Goal: Task Accomplishment & Management: Use online tool/utility

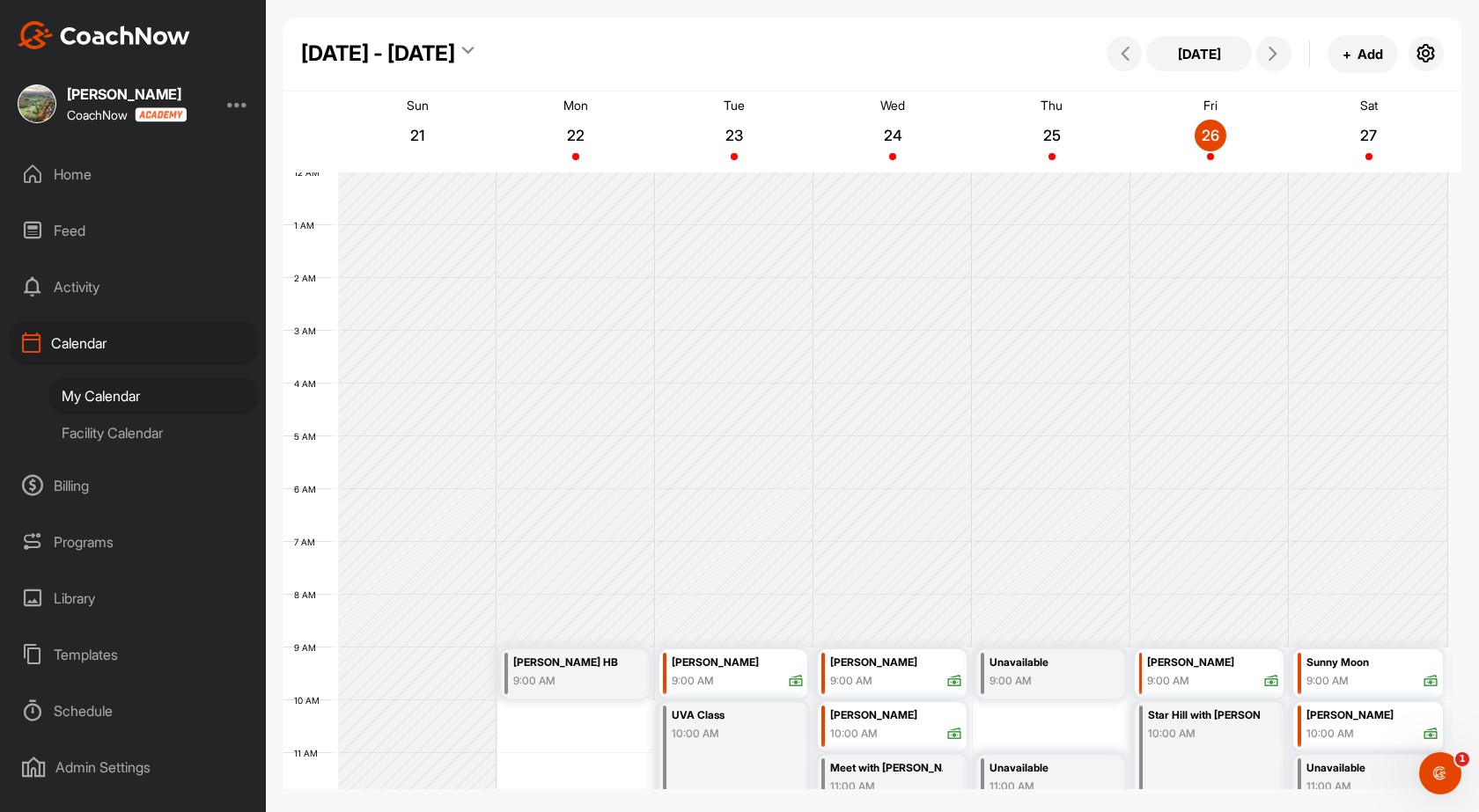
scroll to position [305, 0]
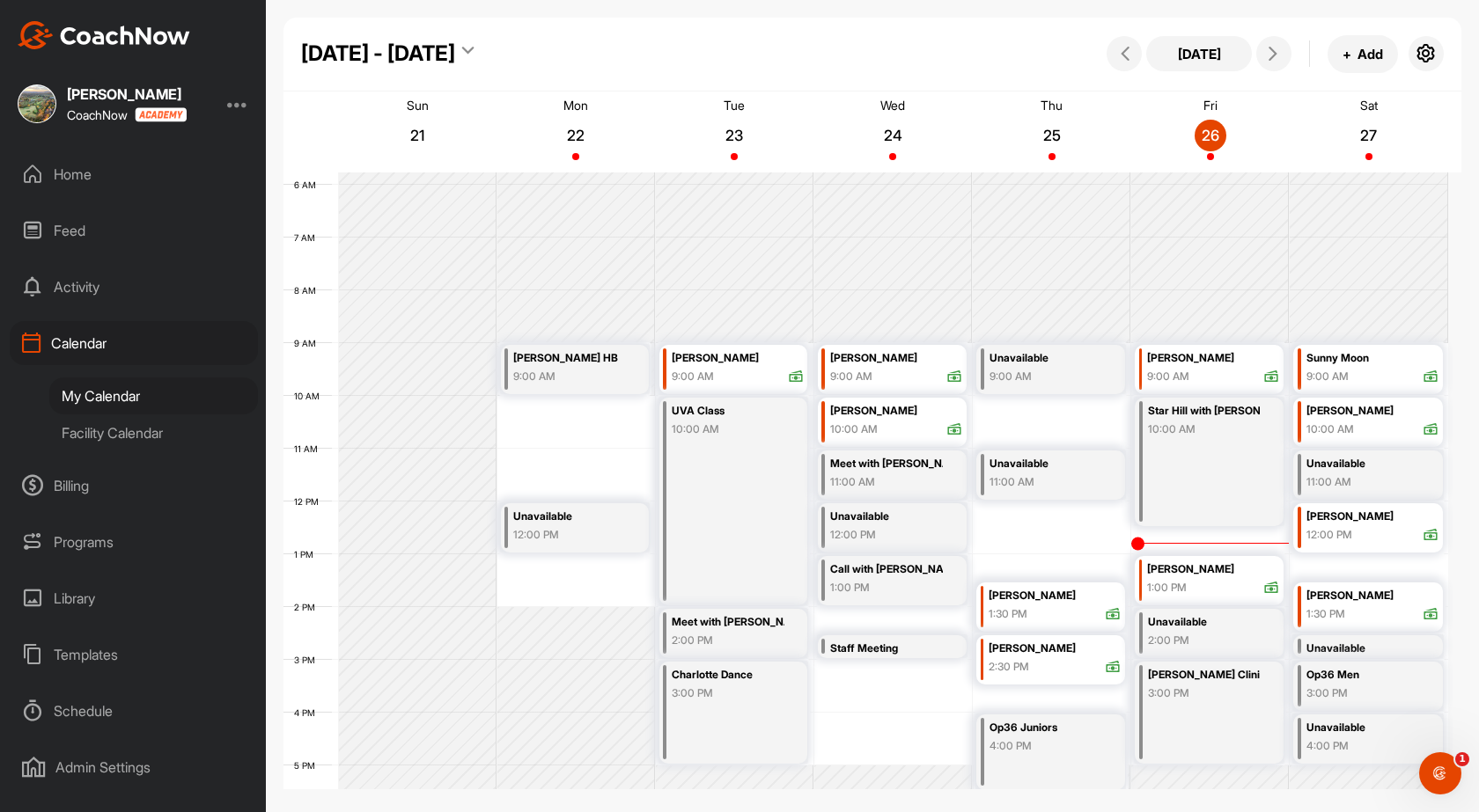
click at [174, 441] on div "Facility Calendar" at bounding box center [153, 433] width 208 height 37
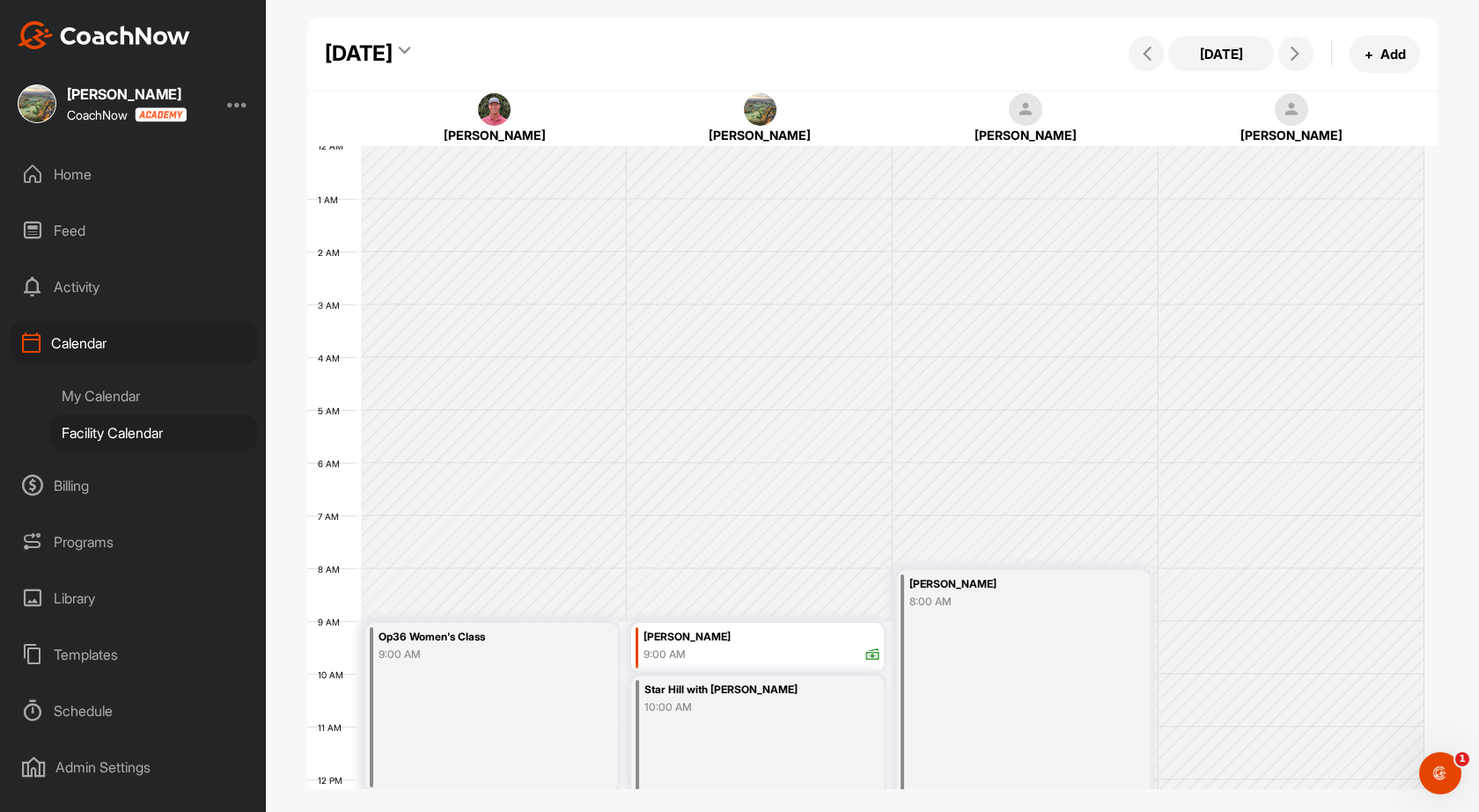
scroll to position [305, 0]
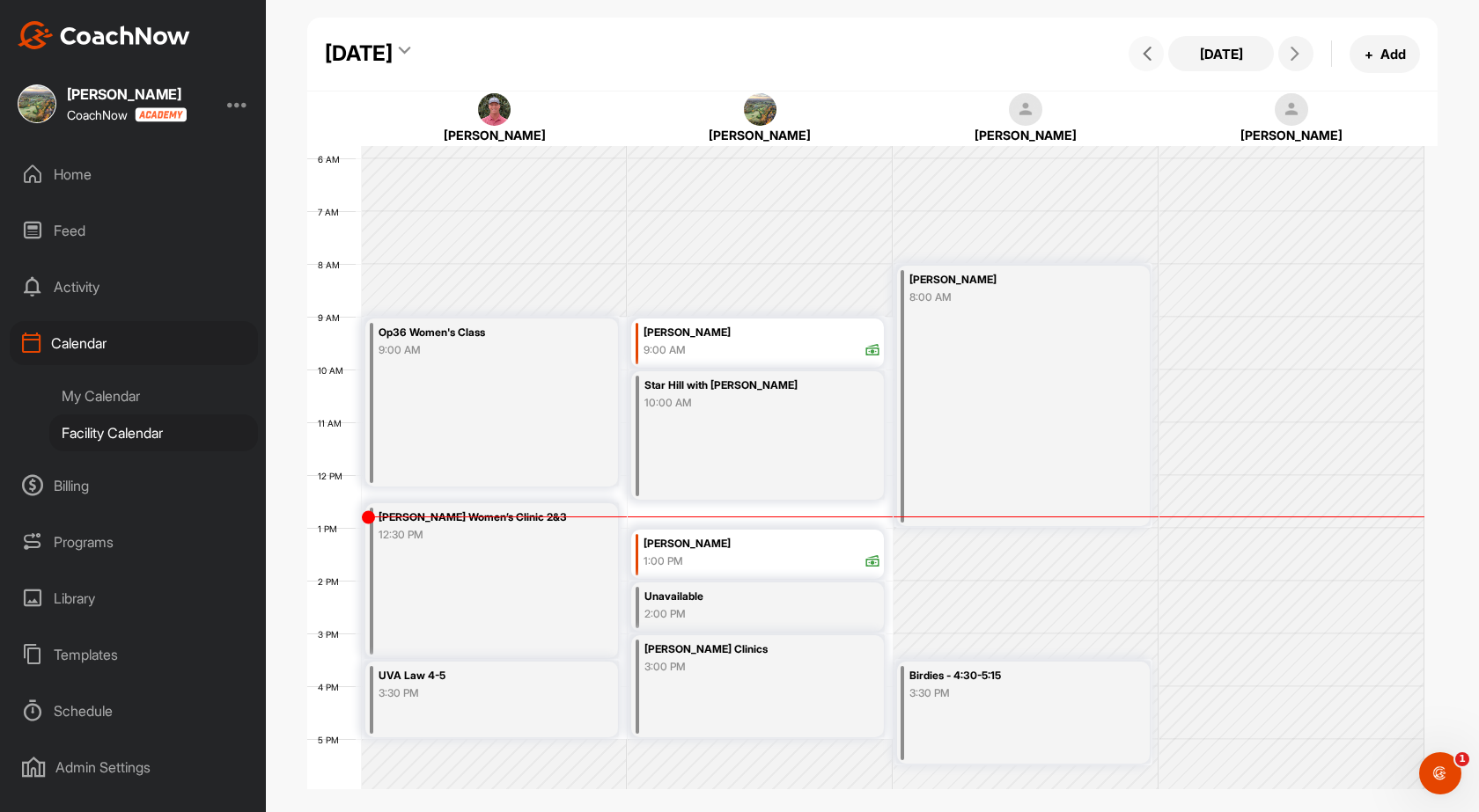
click at [1138, 64] on button at bounding box center [1146, 54] width 35 height 35
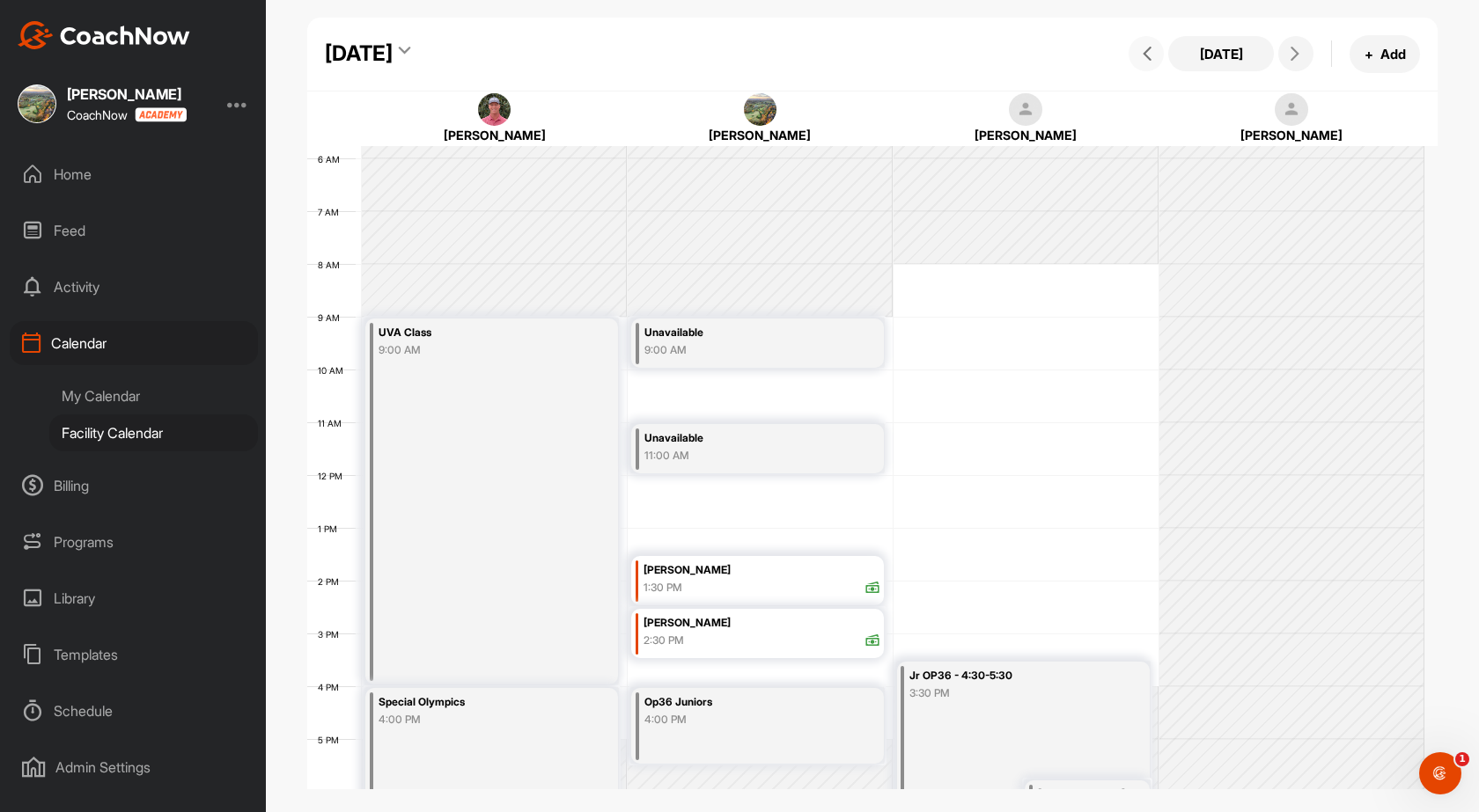
click at [1155, 49] on span at bounding box center [1146, 53] width 21 height 14
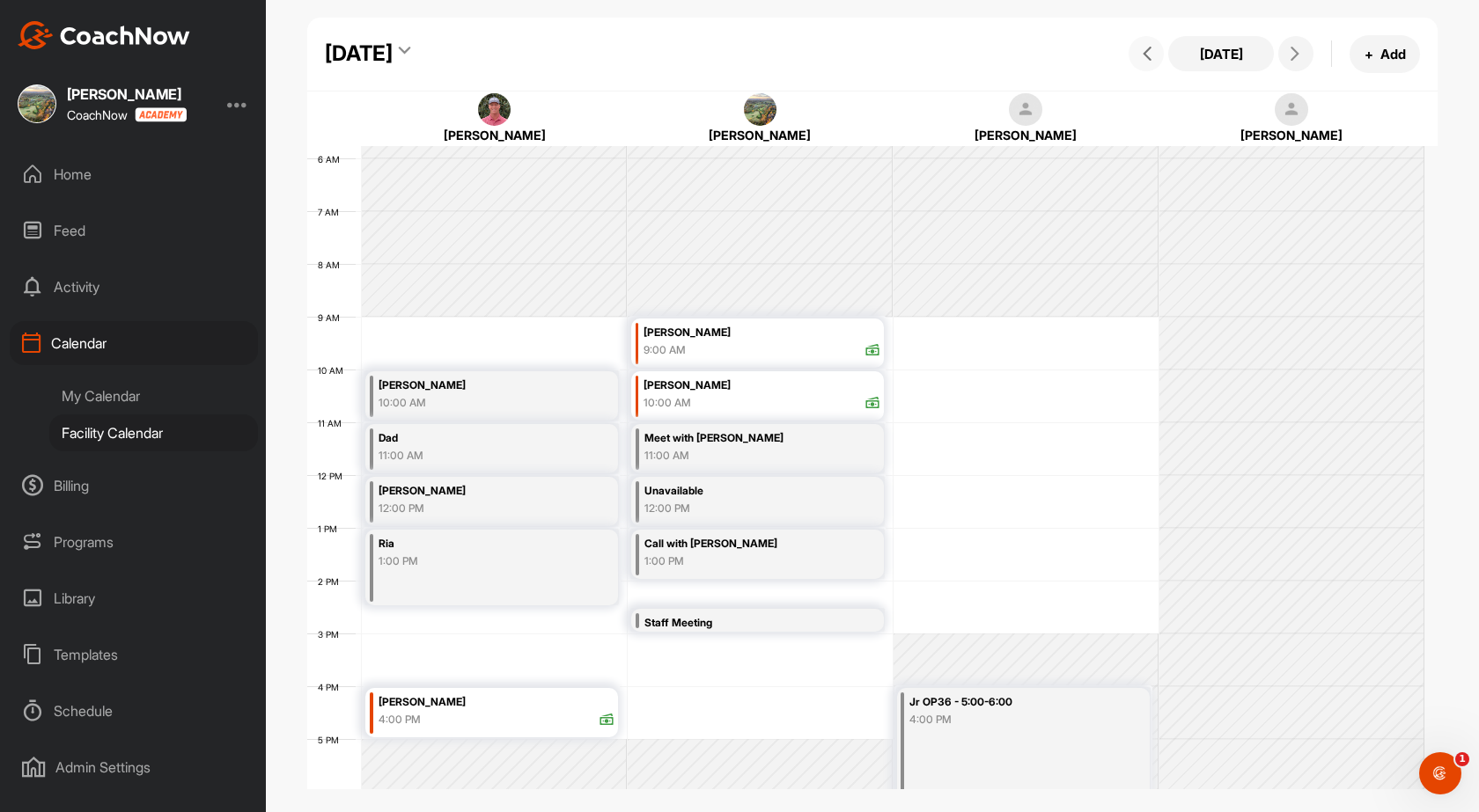
click at [1155, 49] on span at bounding box center [1146, 53] width 21 height 14
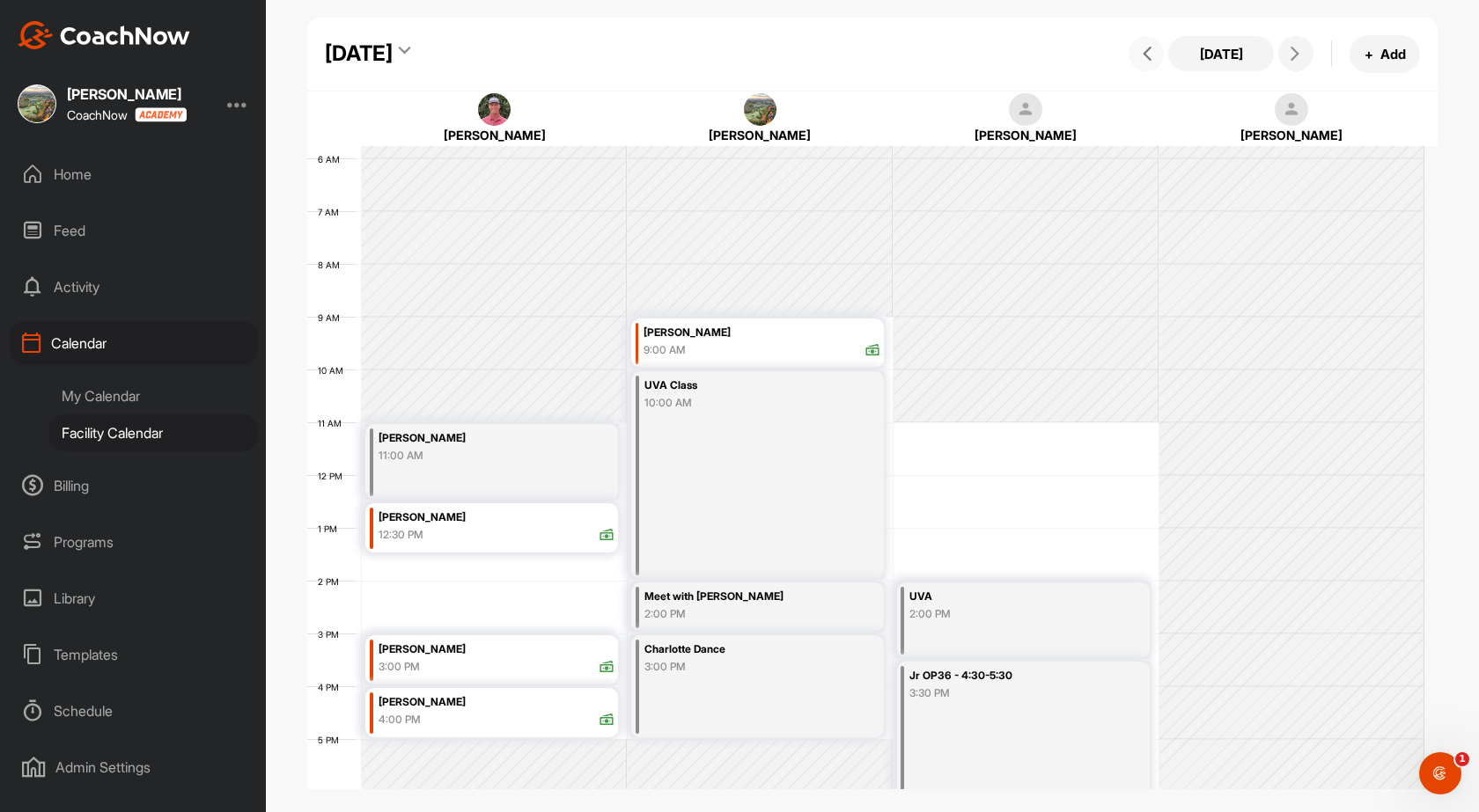
click at [1155, 49] on span at bounding box center [1146, 53] width 21 height 14
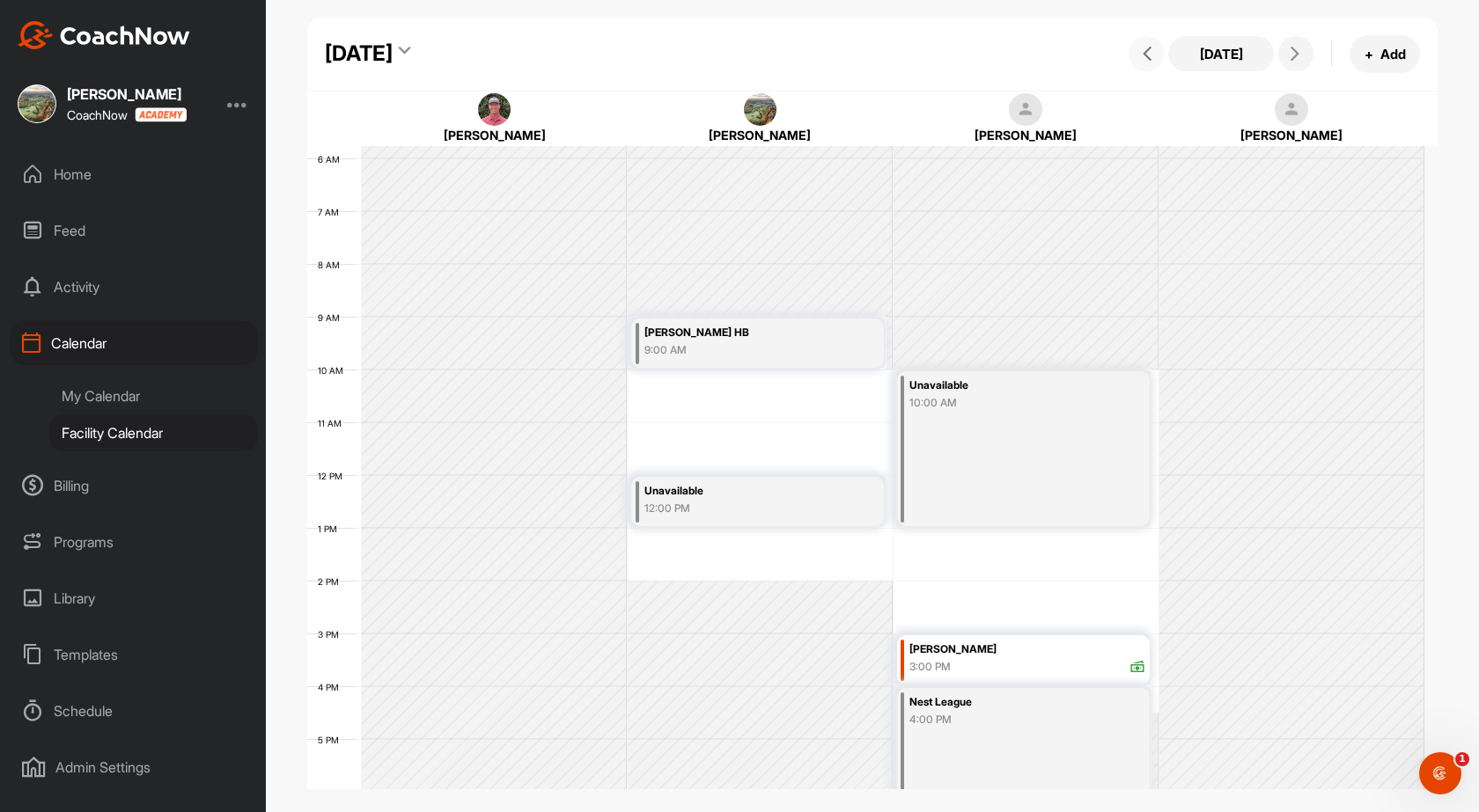
click at [1155, 49] on span at bounding box center [1146, 53] width 21 height 14
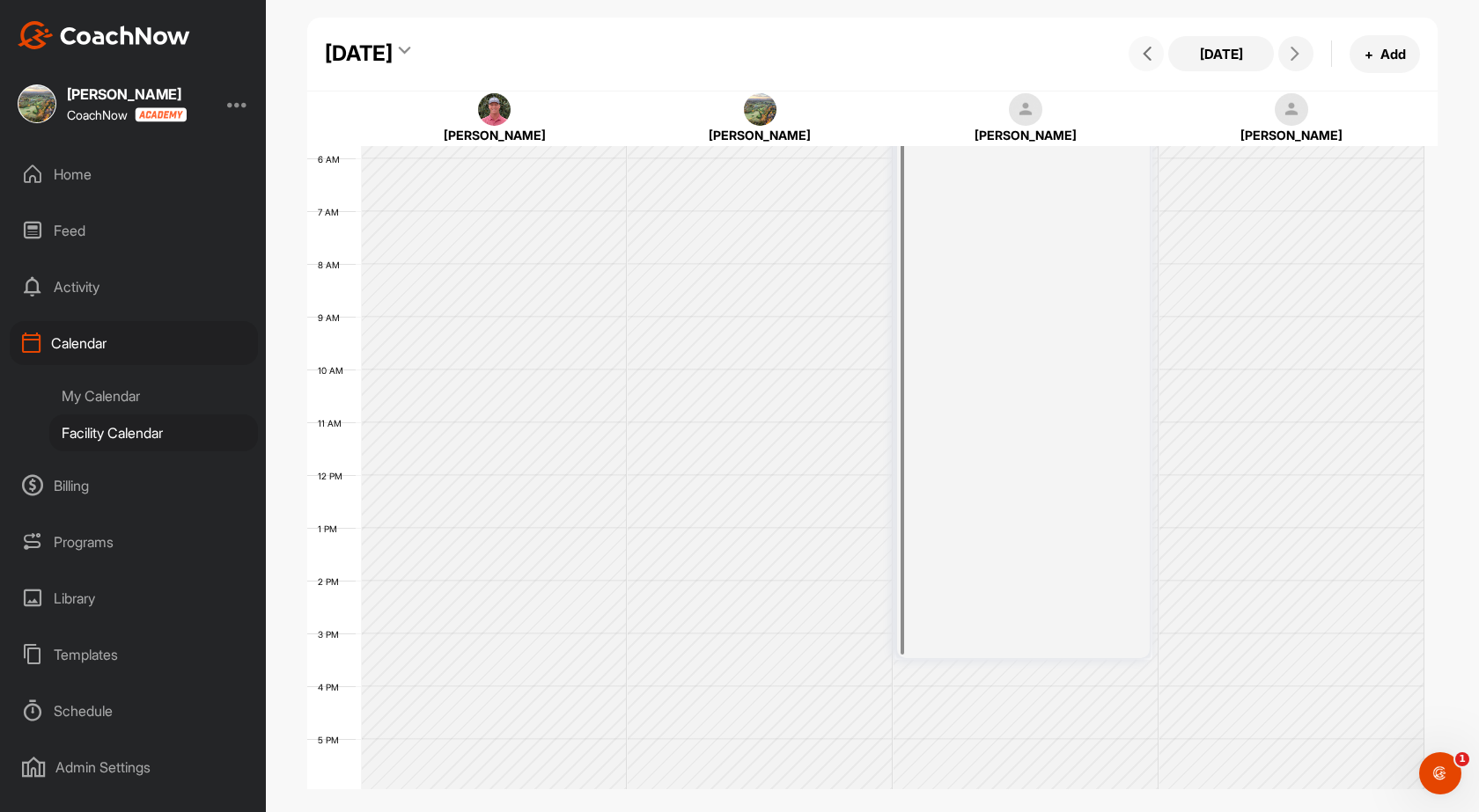
click at [1155, 49] on span at bounding box center [1146, 53] width 21 height 14
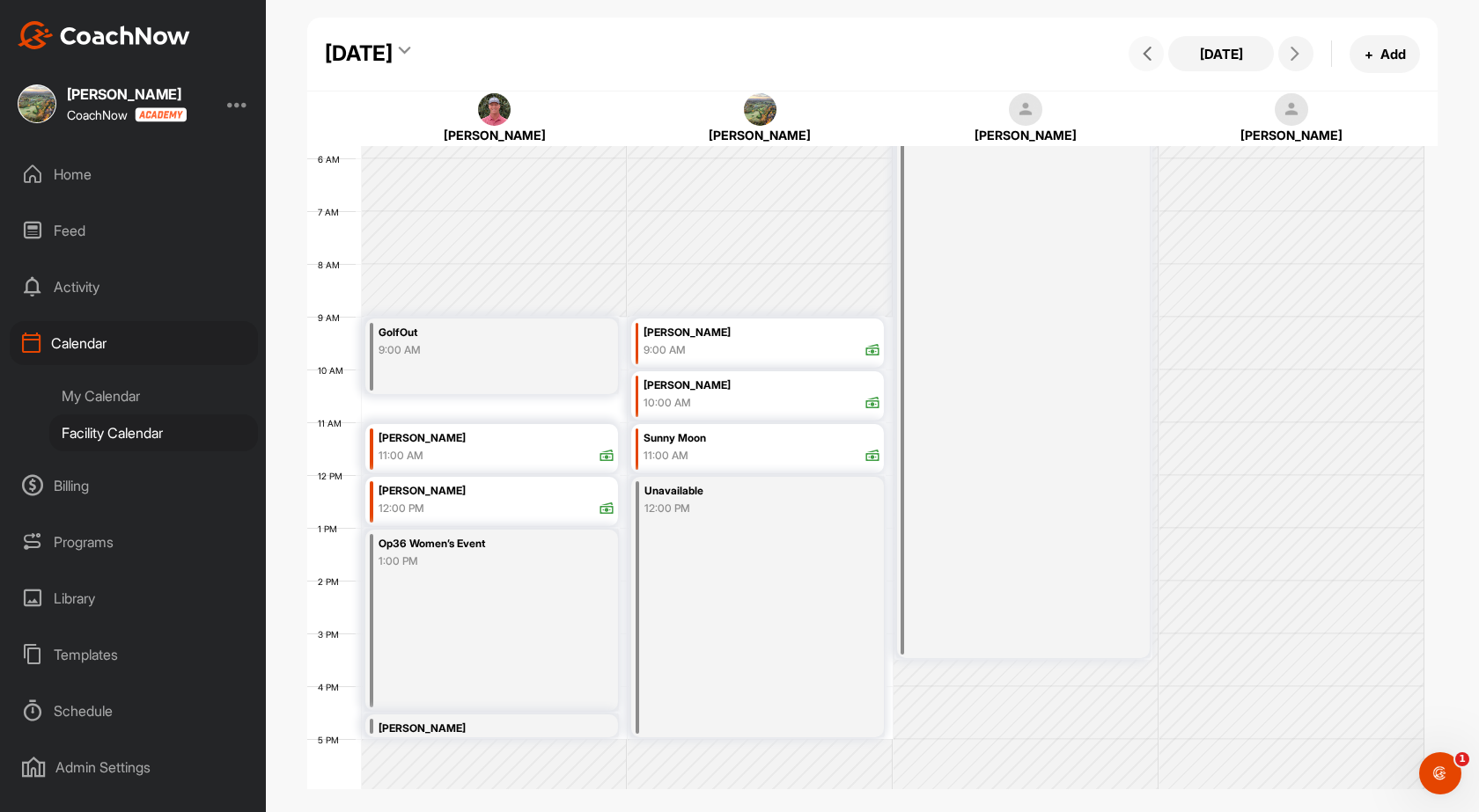
click at [1155, 49] on span at bounding box center [1146, 53] width 21 height 14
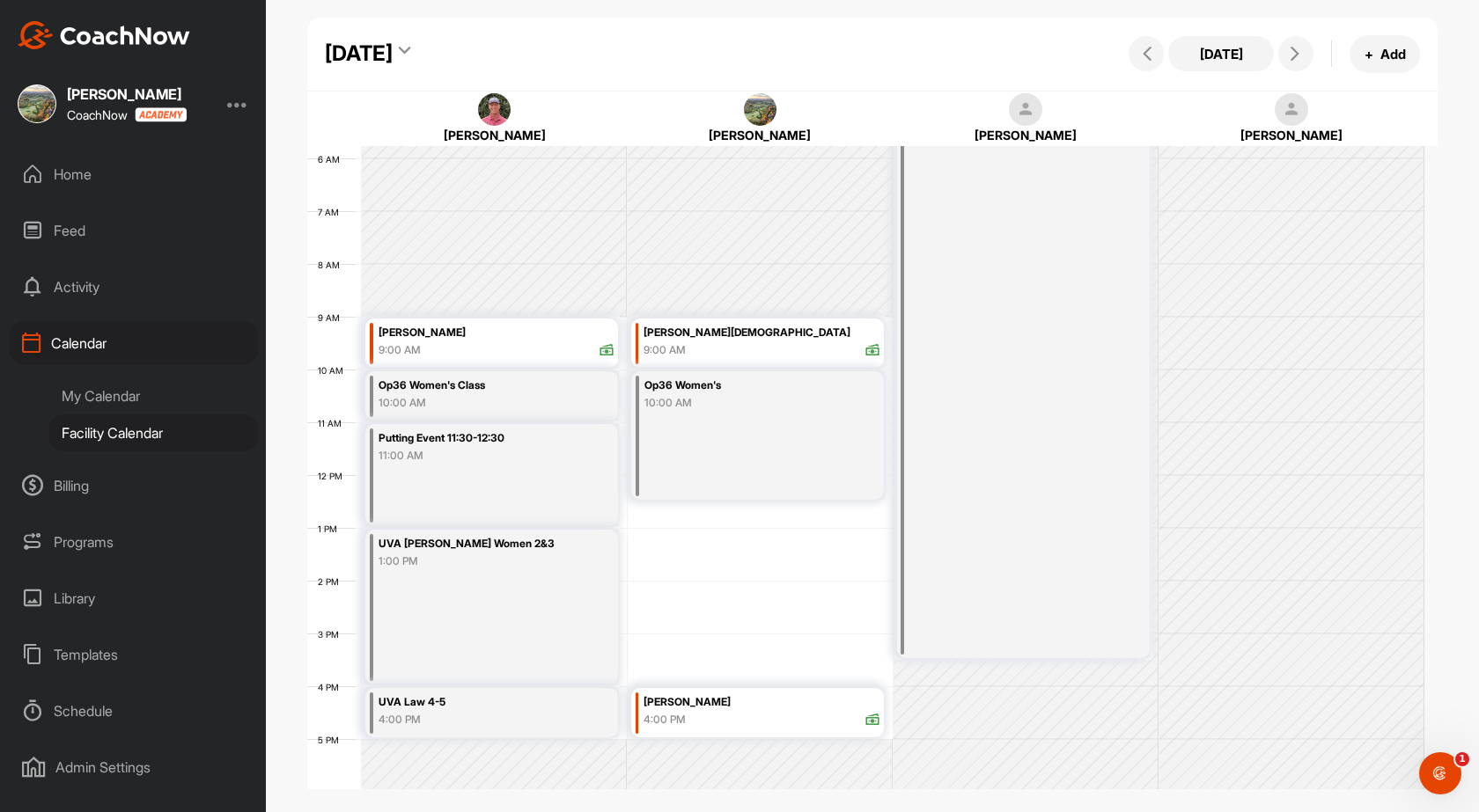
click at [102, 389] on div "My Calendar" at bounding box center [153, 396] width 208 height 37
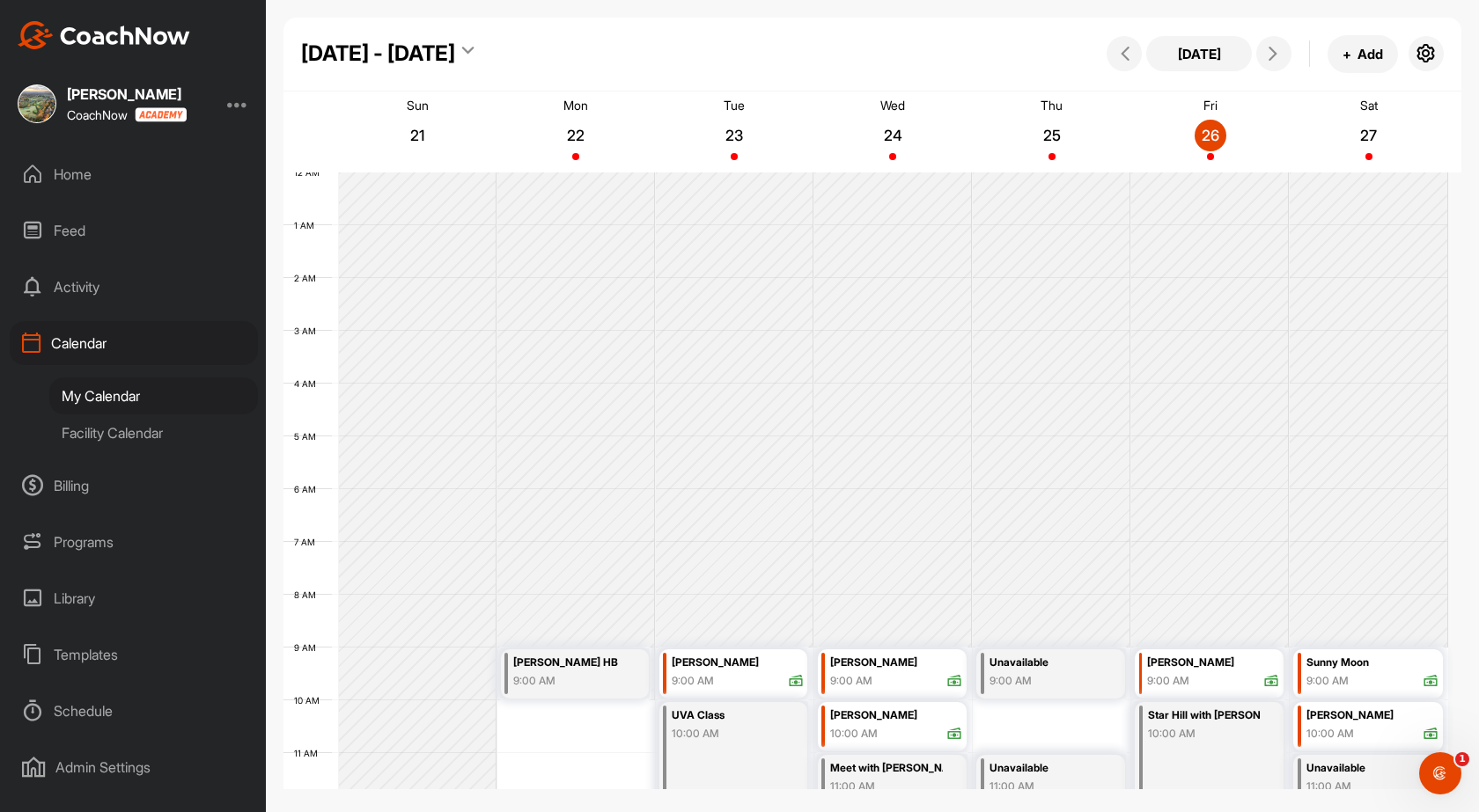
scroll to position [305, 0]
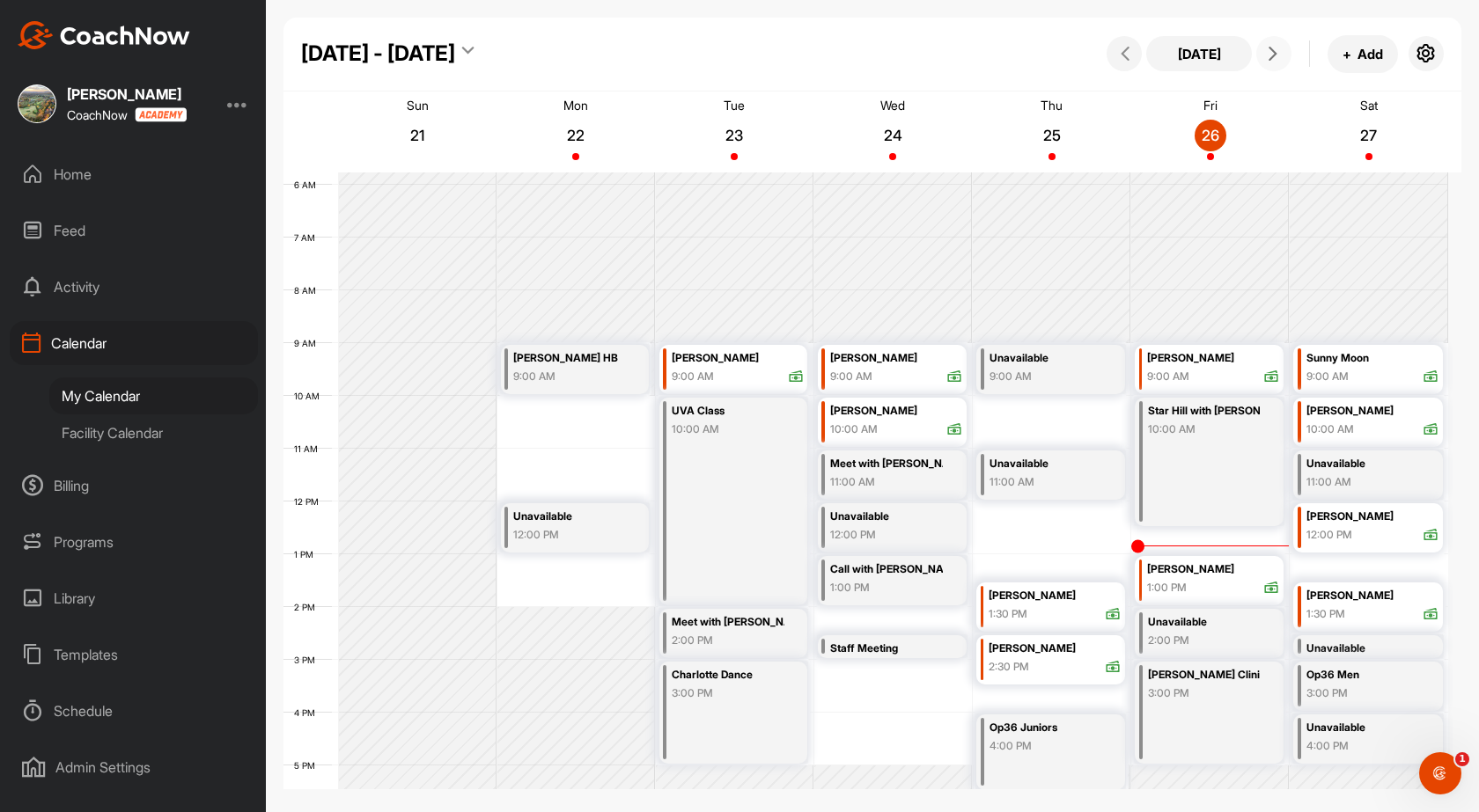
click at [1265, 54] on span at bounding box center [1273, 53] width 21 height 14
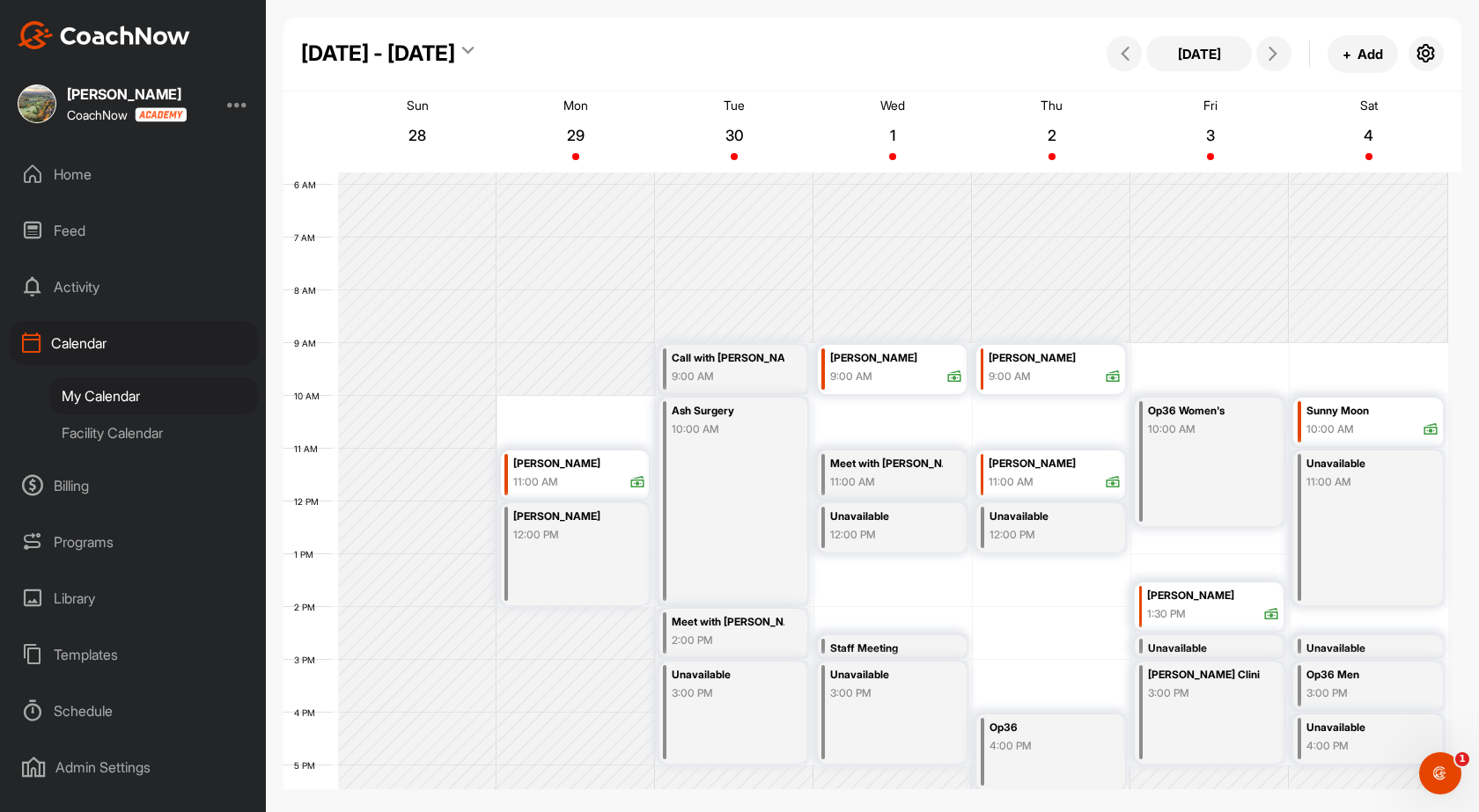
click at [79, 176] on div "Home" at bounding box center [134, 174] width 248 height 44
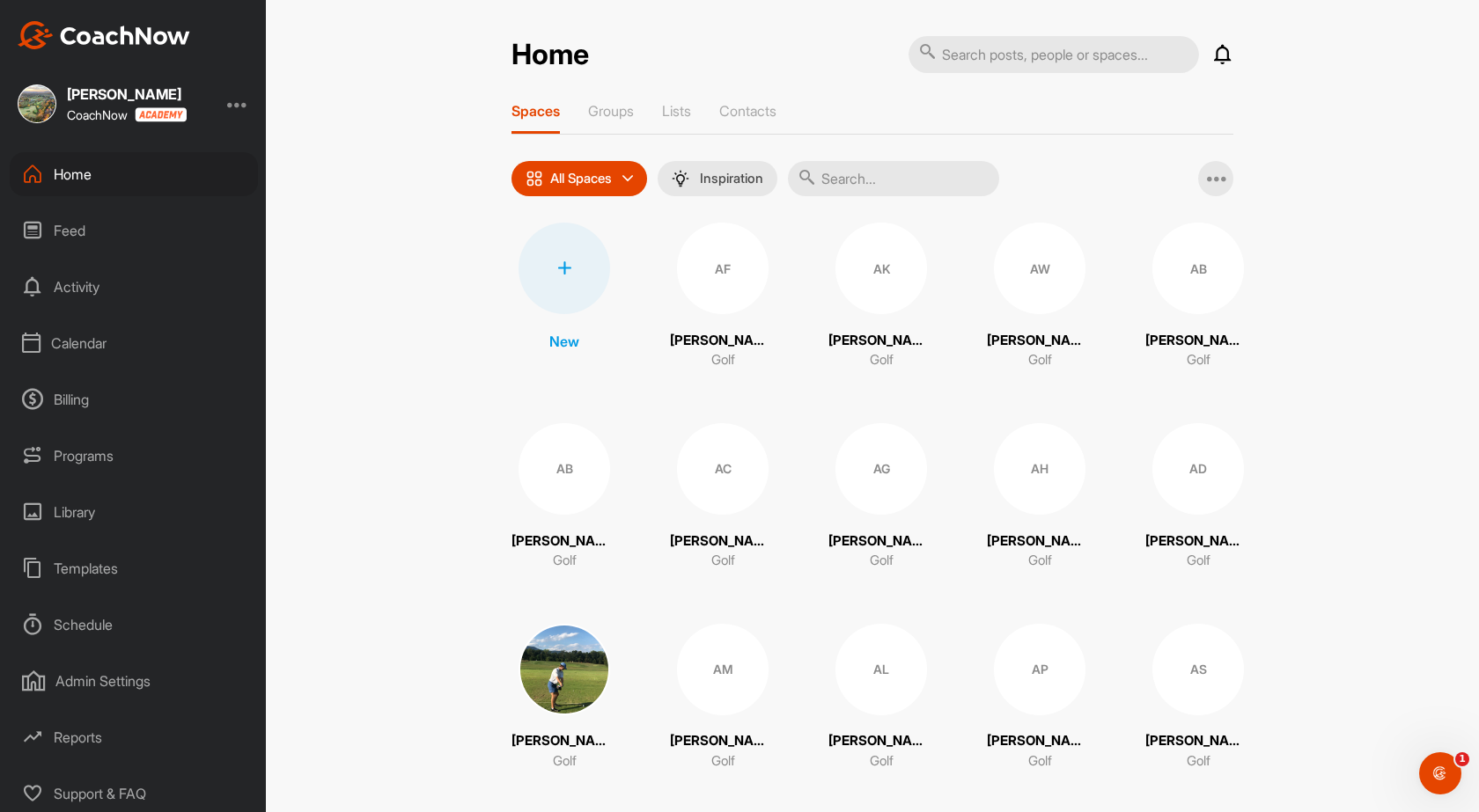
click at [562, 269] on icon at bounding box center [564, 267] width 14 height 14
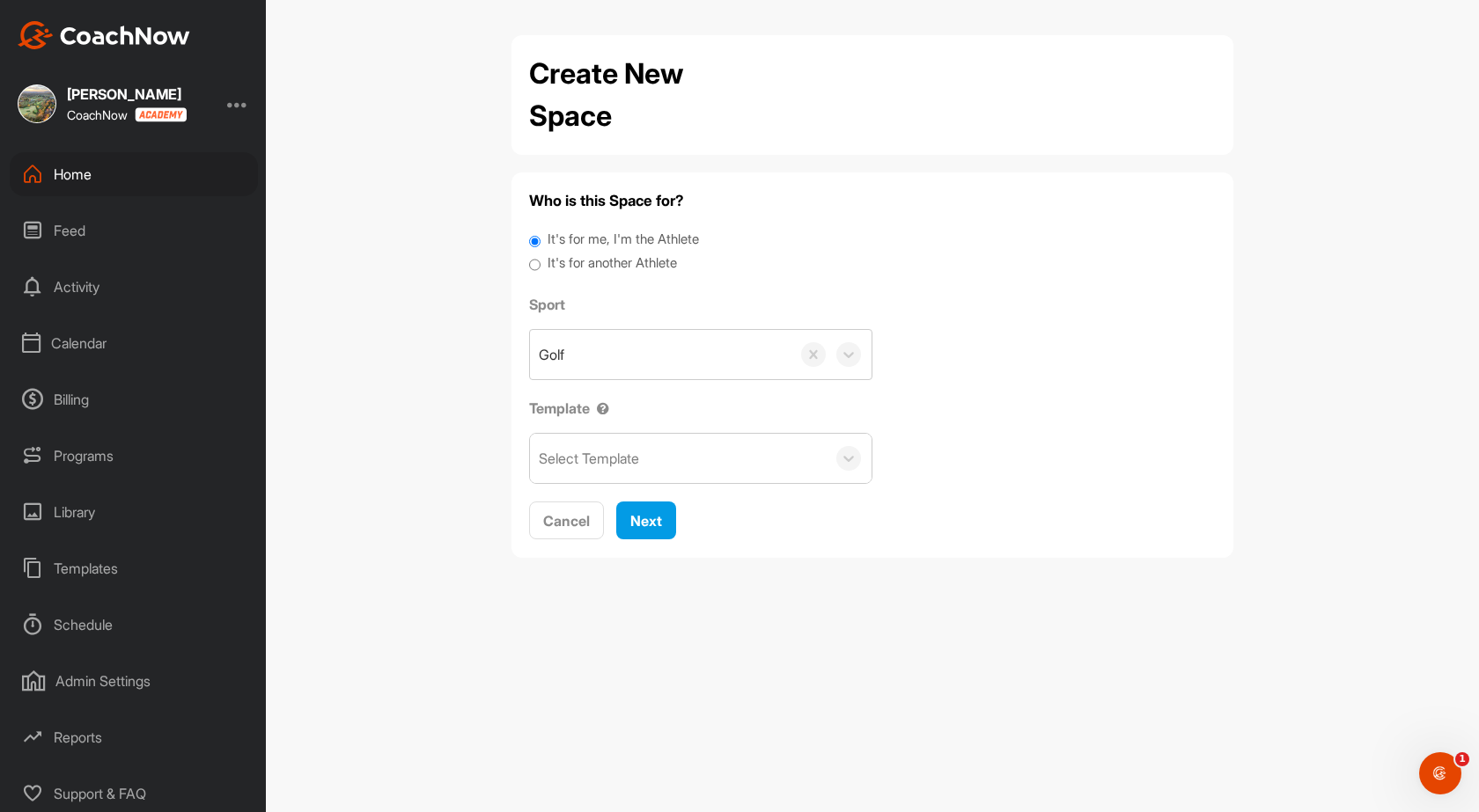
click at [594, 268] on label "It's for another Athlete" at bounding box center [612, 264] width 129 height 20
click at [540, 268] on input "It's for another Athlete" at bounding box center [535, 266] width 12 height 24
radio input "true"
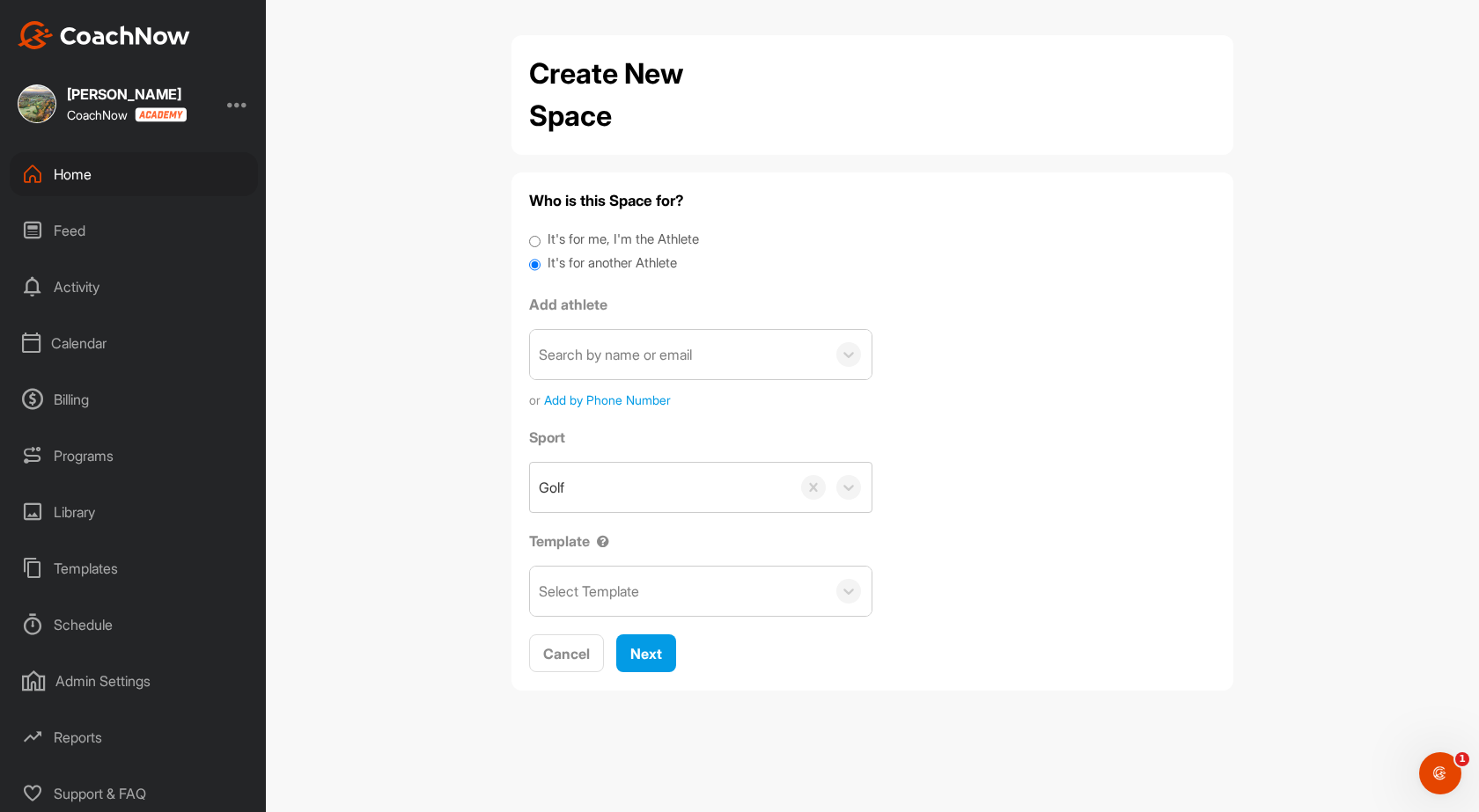
click at [592, 347] on div "Search by name or email" at bounding box center [615, 354] width 153 height 21
click at [592, 348] on div "Search by name or email" at bounding box center [615, 354] width 153 height 21
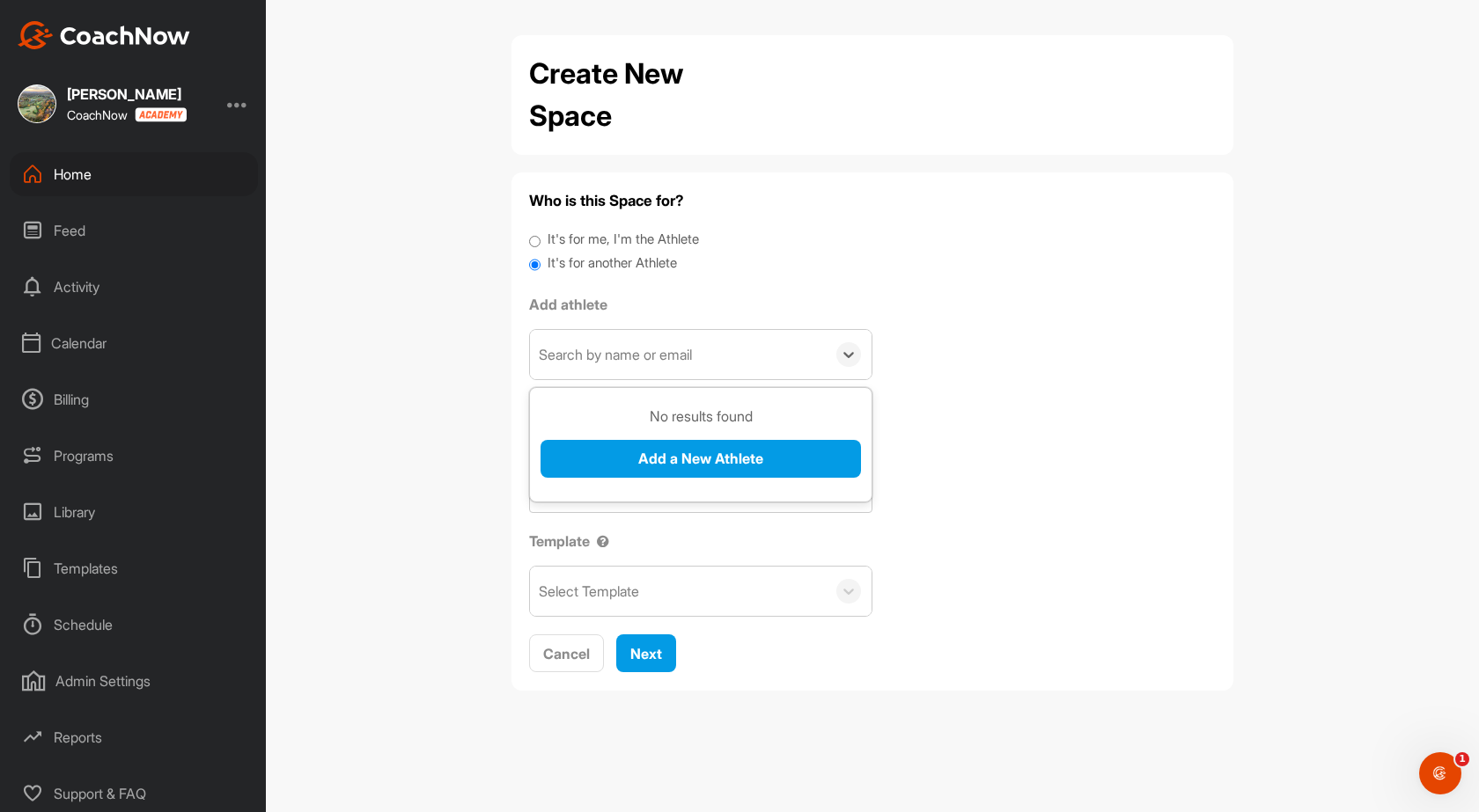
paste input "[EMAIL_ADDRESS][DOMAIN_NAME]"
type input "[EMAIL_ADDRESS][DOMAIN_NAME]"
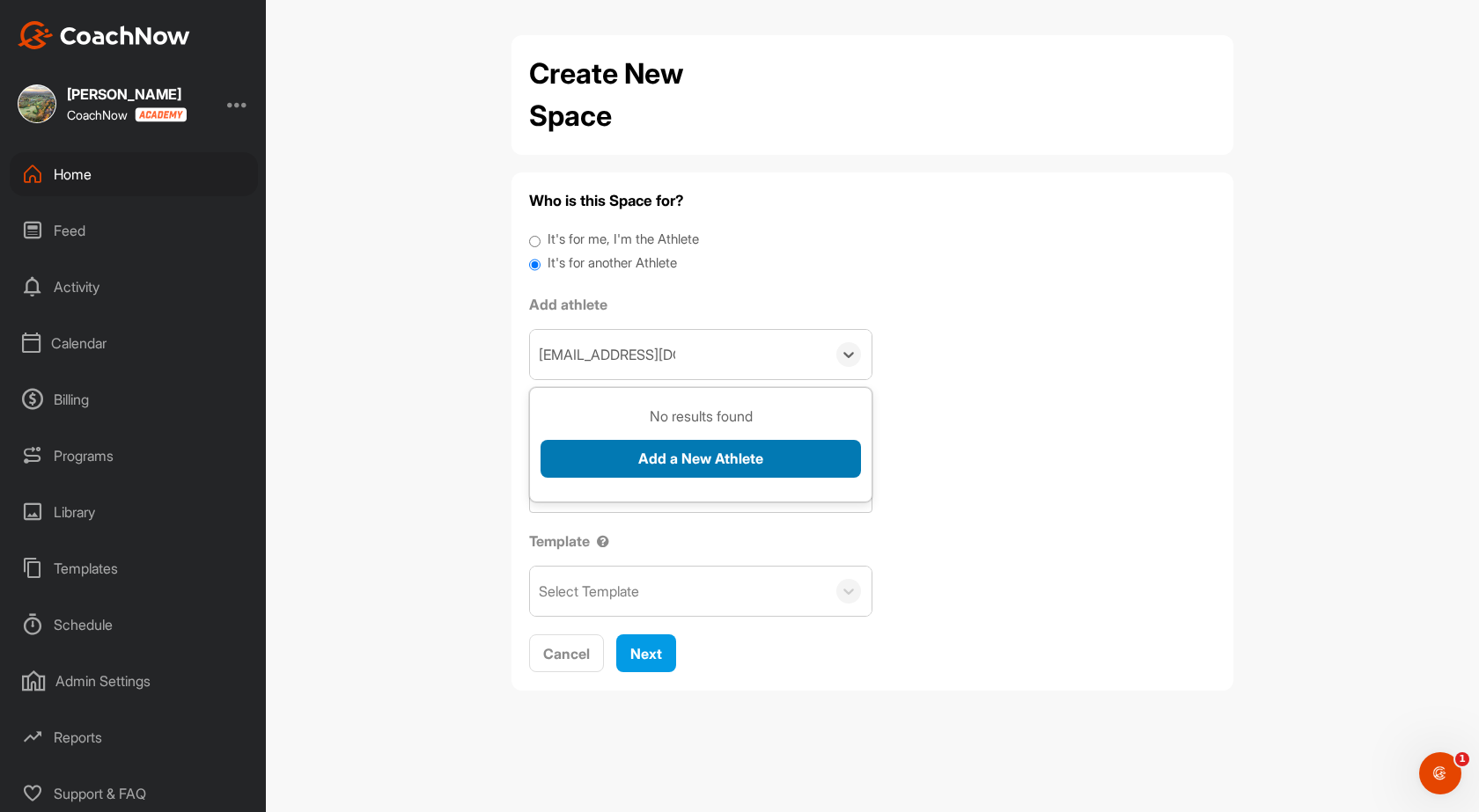
click at [666, 450] on button "Add a New Athlete" at bounding box center [700, 459] width 320 height 38
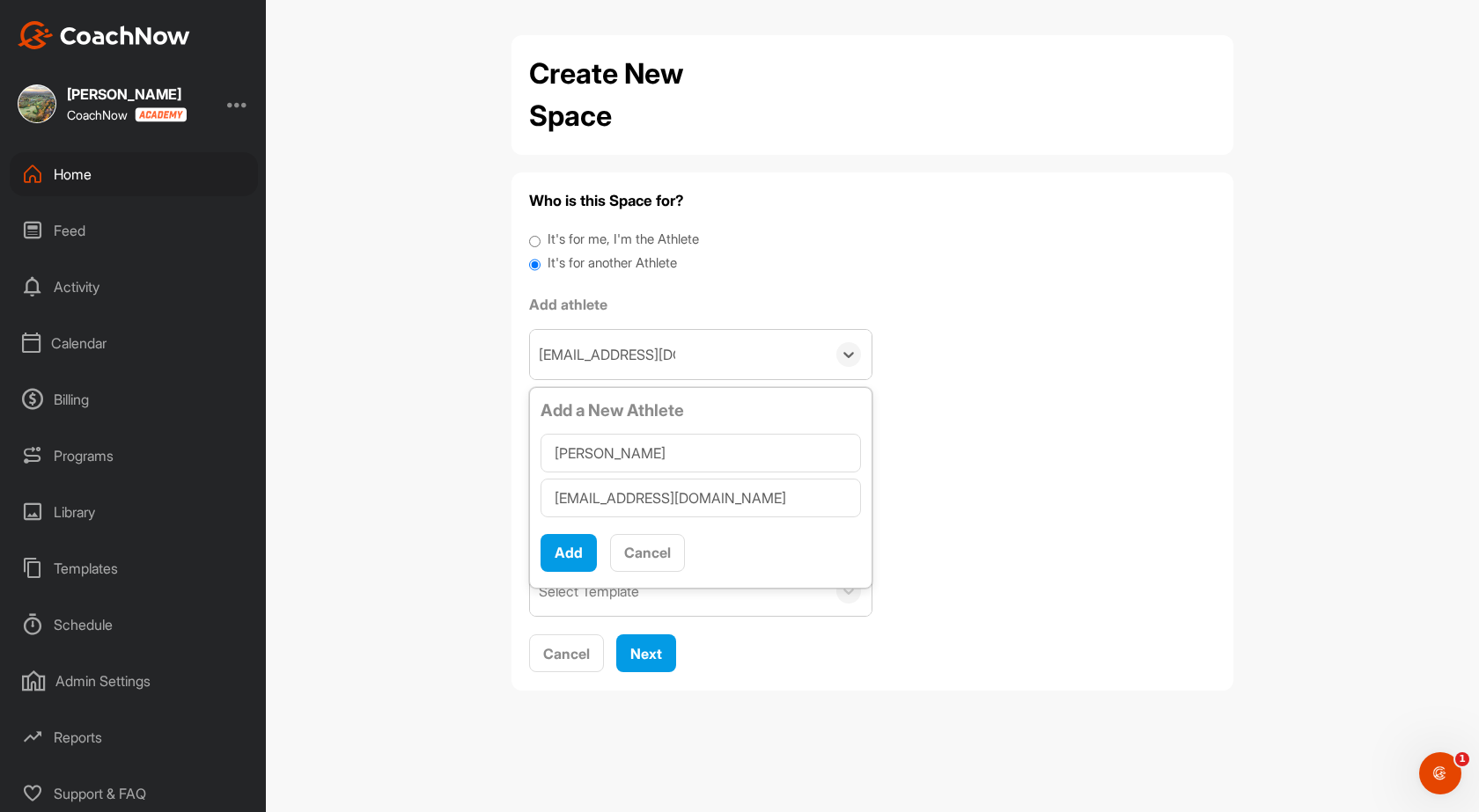
type input "[PERSON_NAME]"
click at [577, 558] on button "Add" at bounding box center [568, 553] width 56 height 38
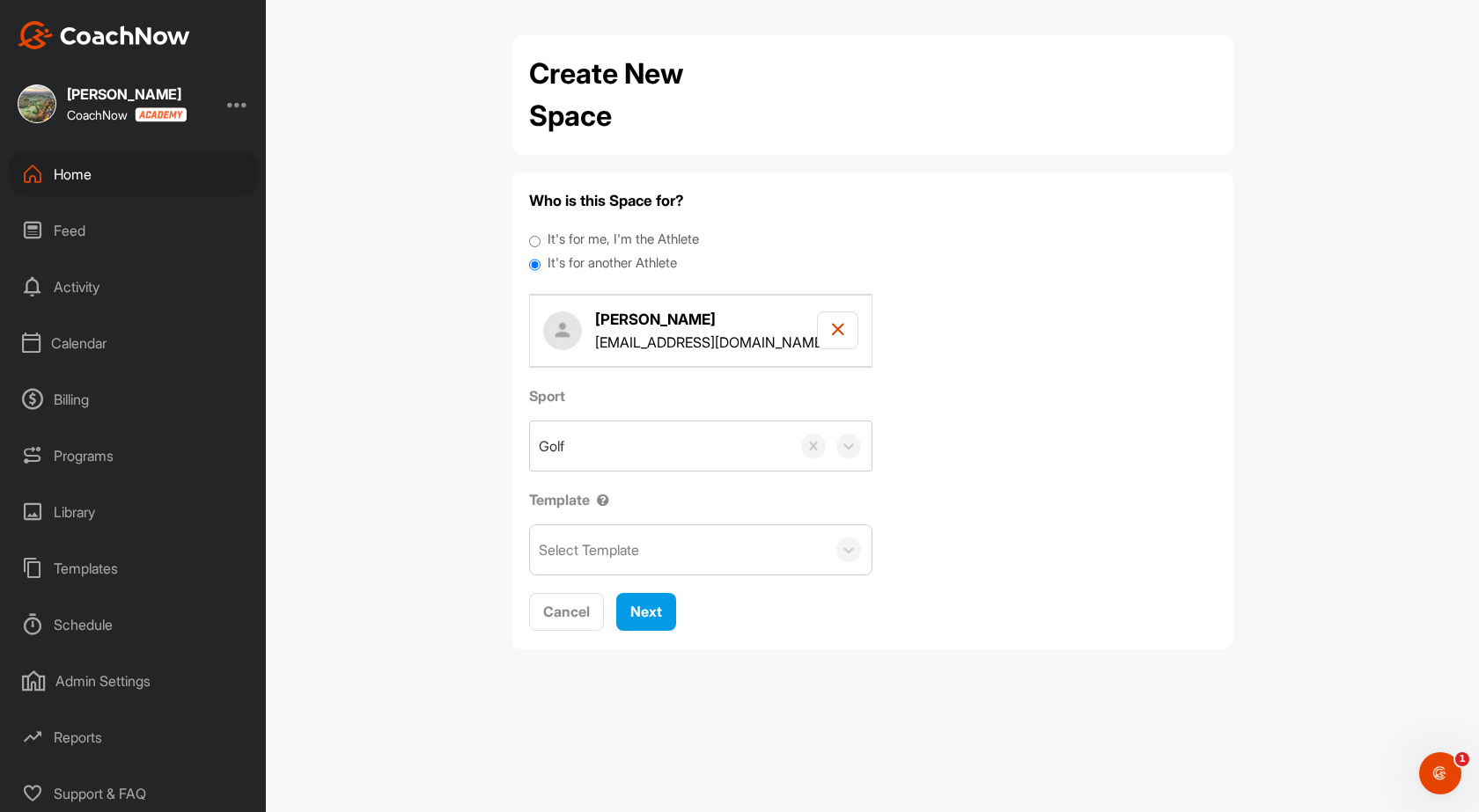
click at [734, 549] on div "Select Template" at bounding box center [678, 550] width 296 height 49
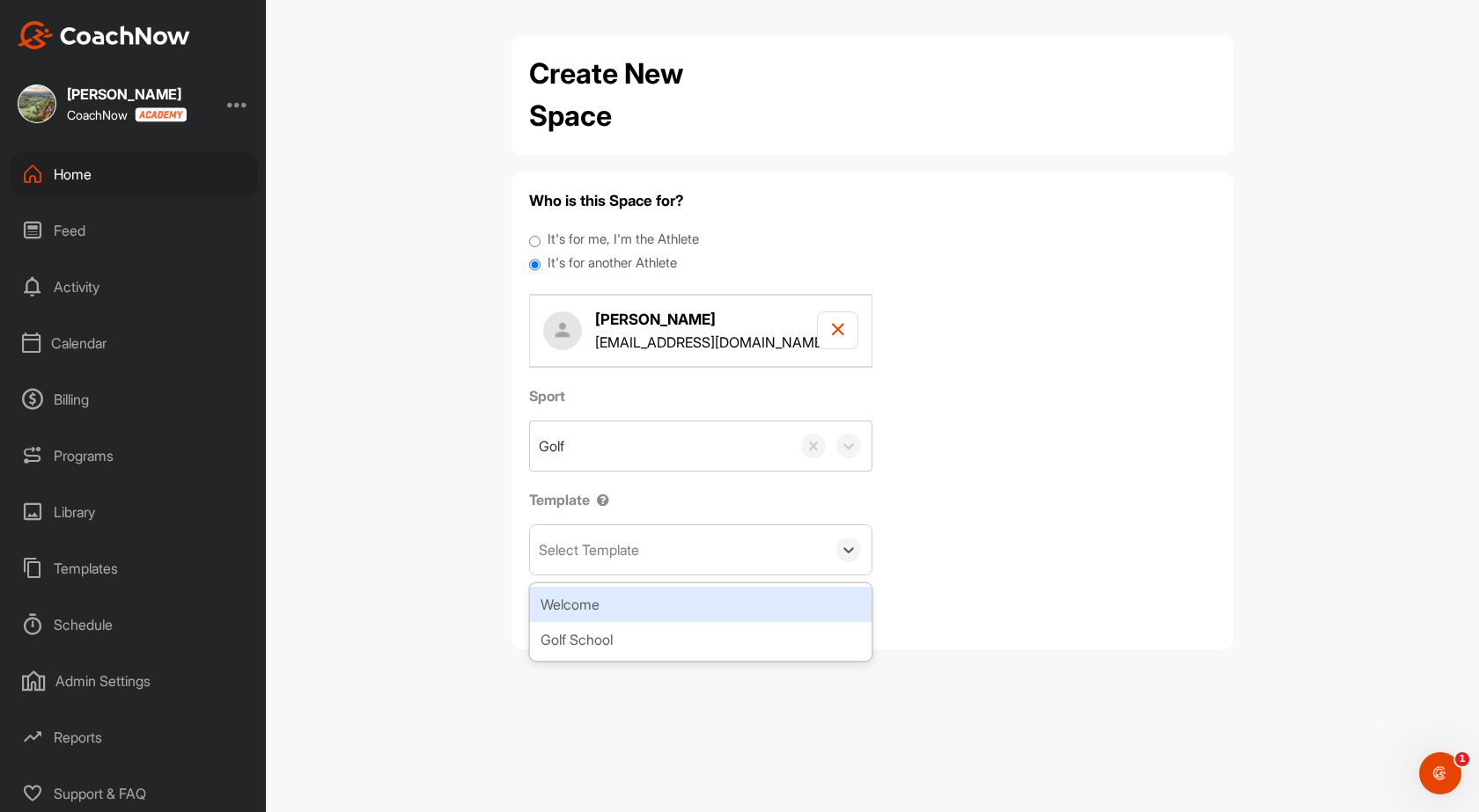
click at [726, 596] on div "Welcome" at bounding box center [701, 605] width 342 height 35
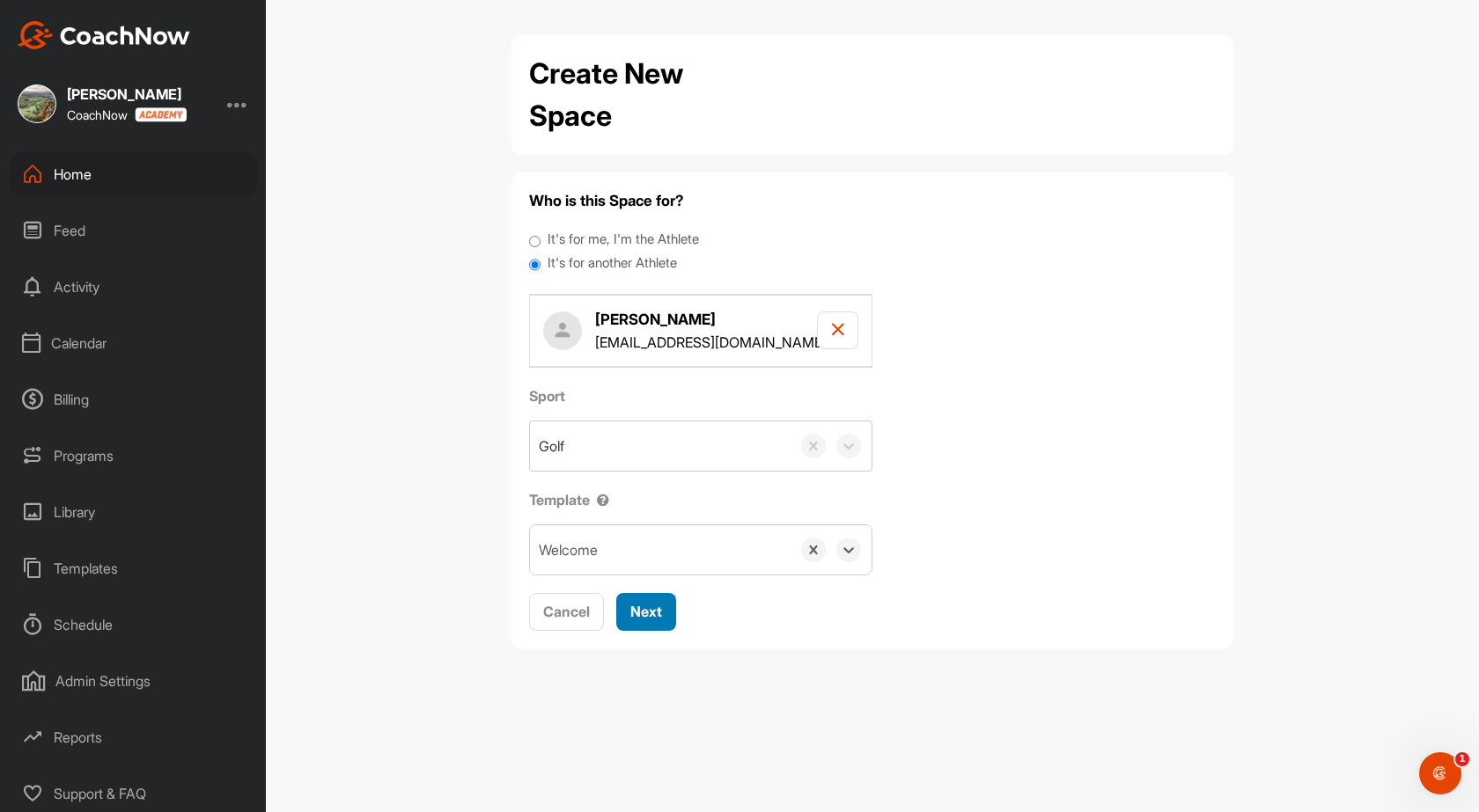
click at [651, 601] on div "Next" at bounding box center [646, 611] width 32 height 21
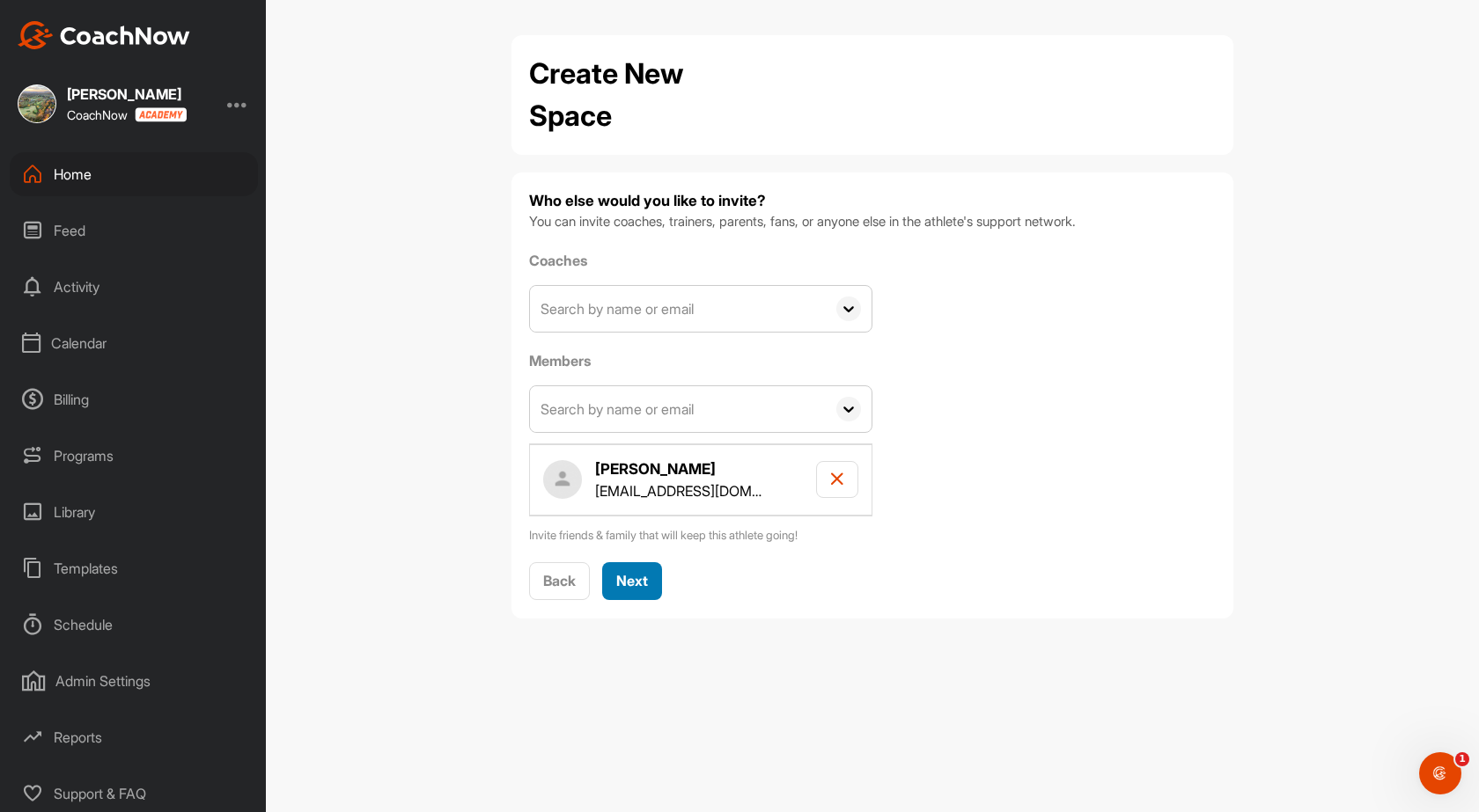
click at [641, 580] on span "Next" at bounding box center [632, 580] width 32 height 17
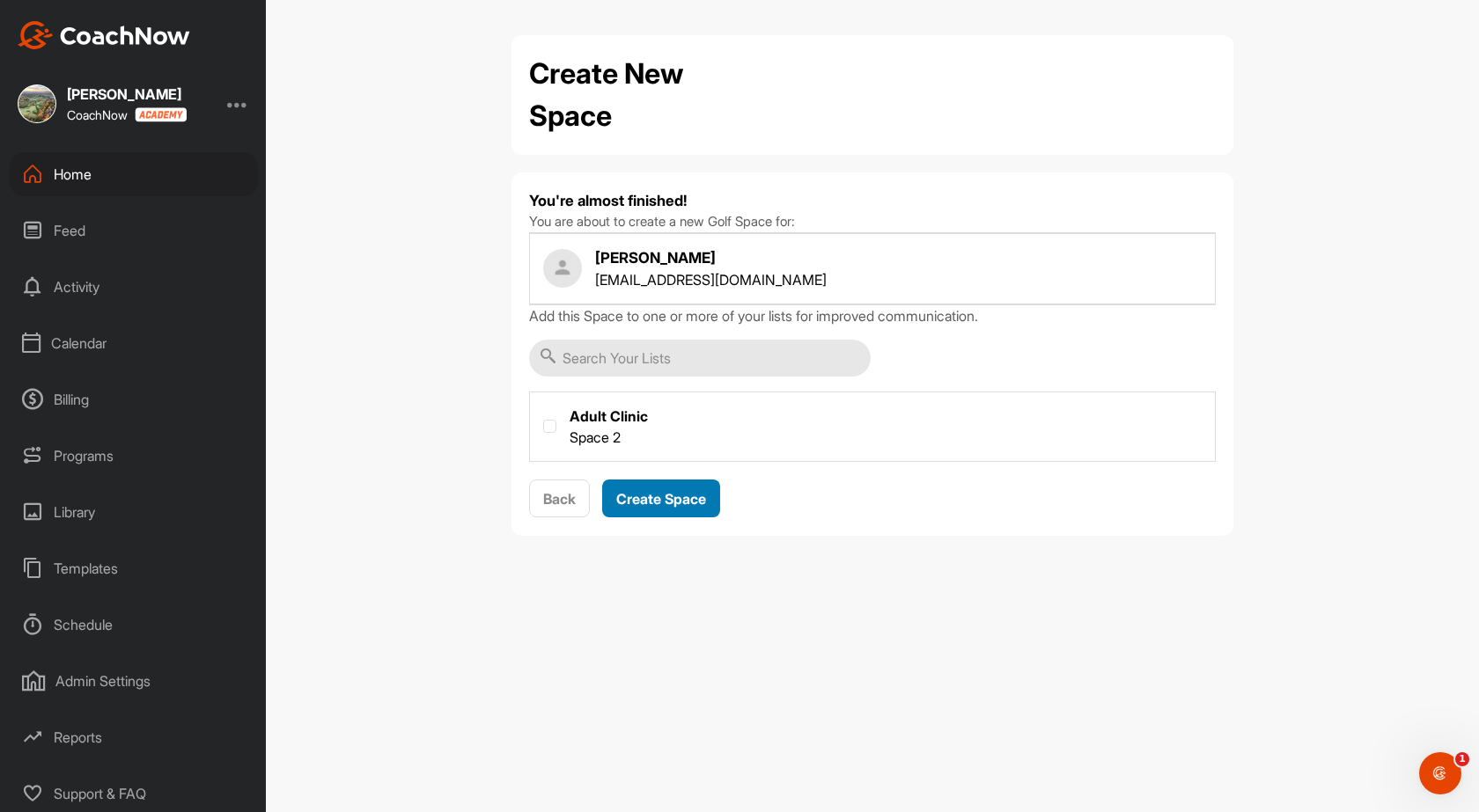
click at [671, 504] on span "Create Space" at bounding box center [661, 498] width 90 height 17
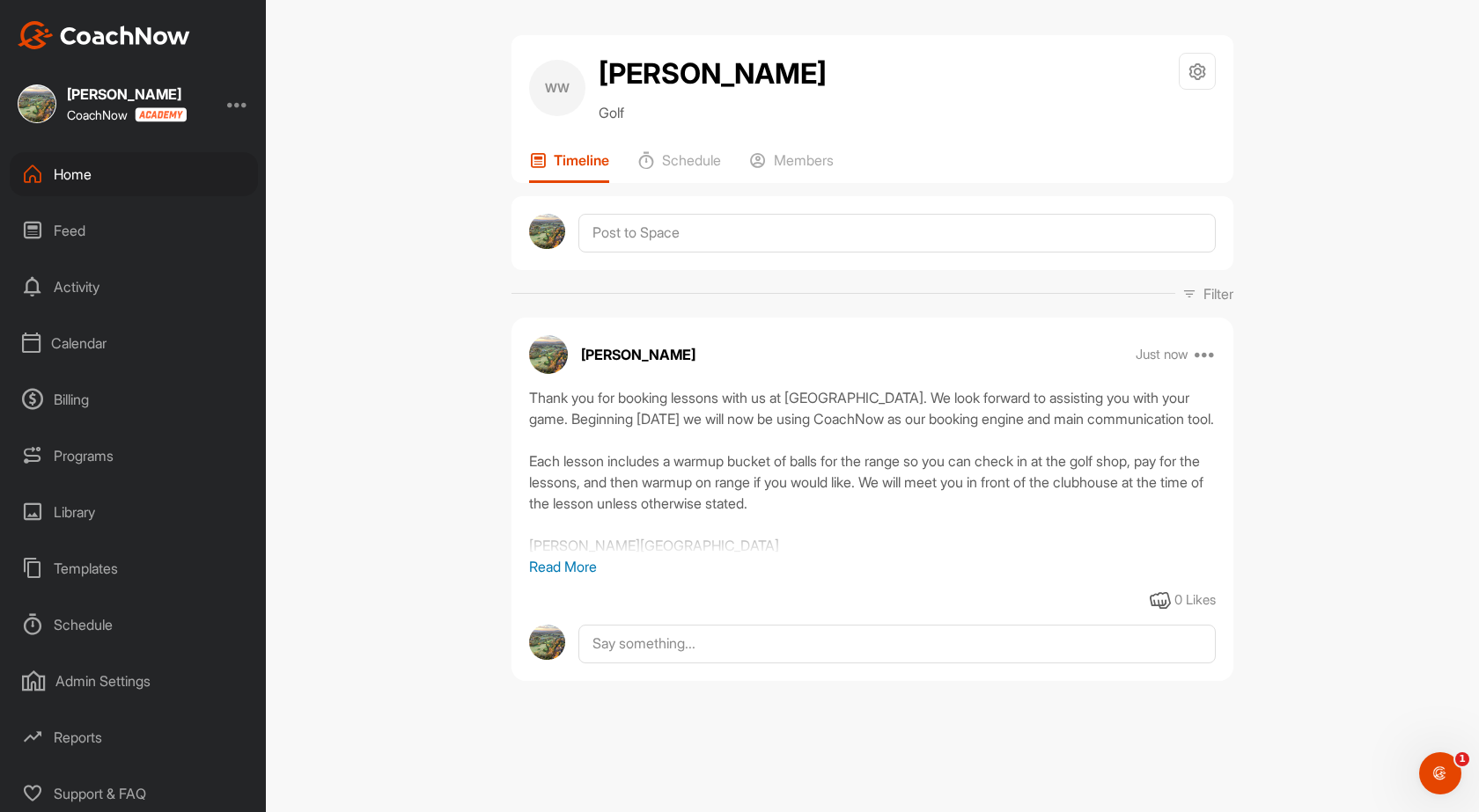
click at [84, 179] on div "Home" at bounding box center [134, 174] width 248 height 44
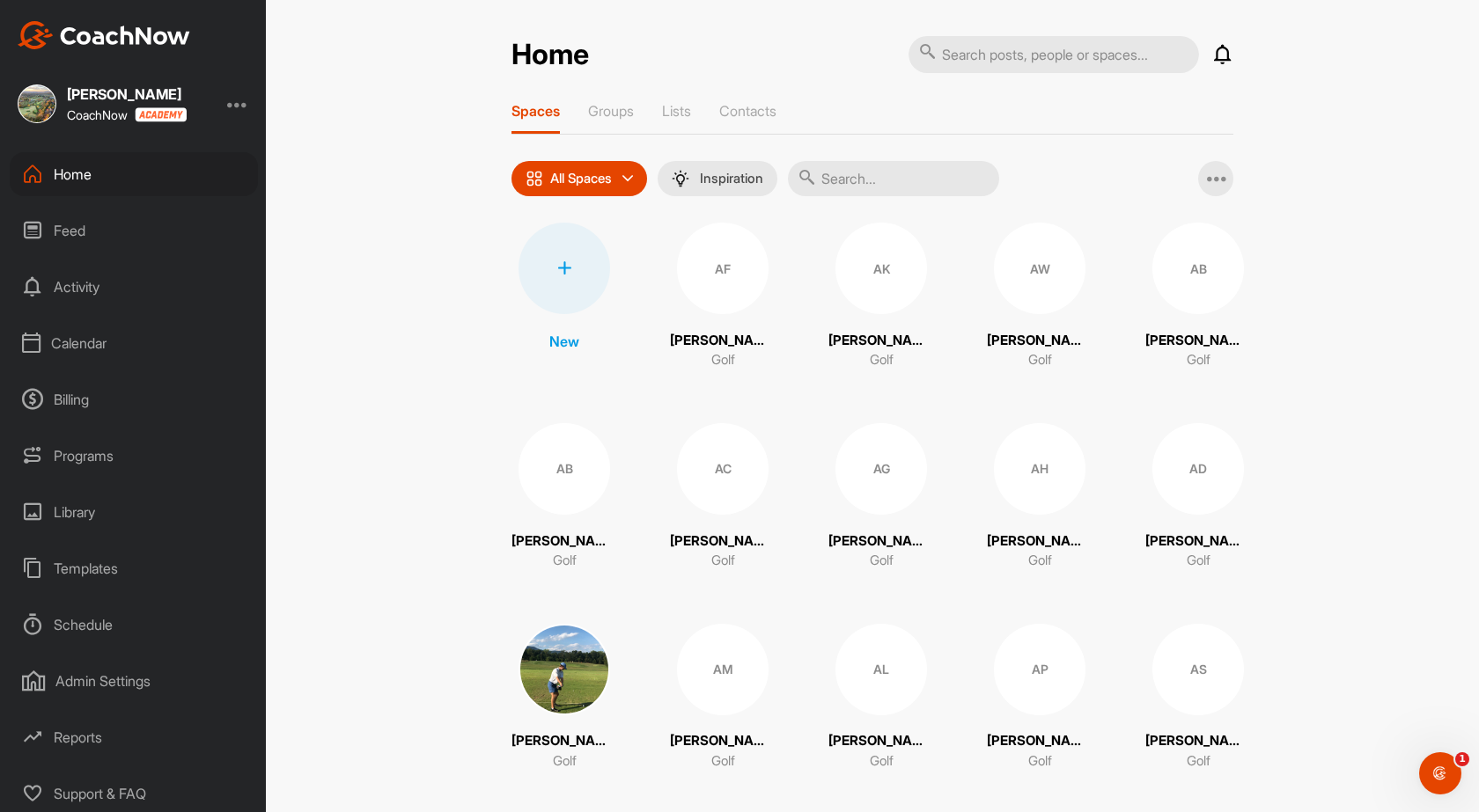
click at [45, 328] on div "Calendar" at bounding box center [134, 343] width 248 height 44
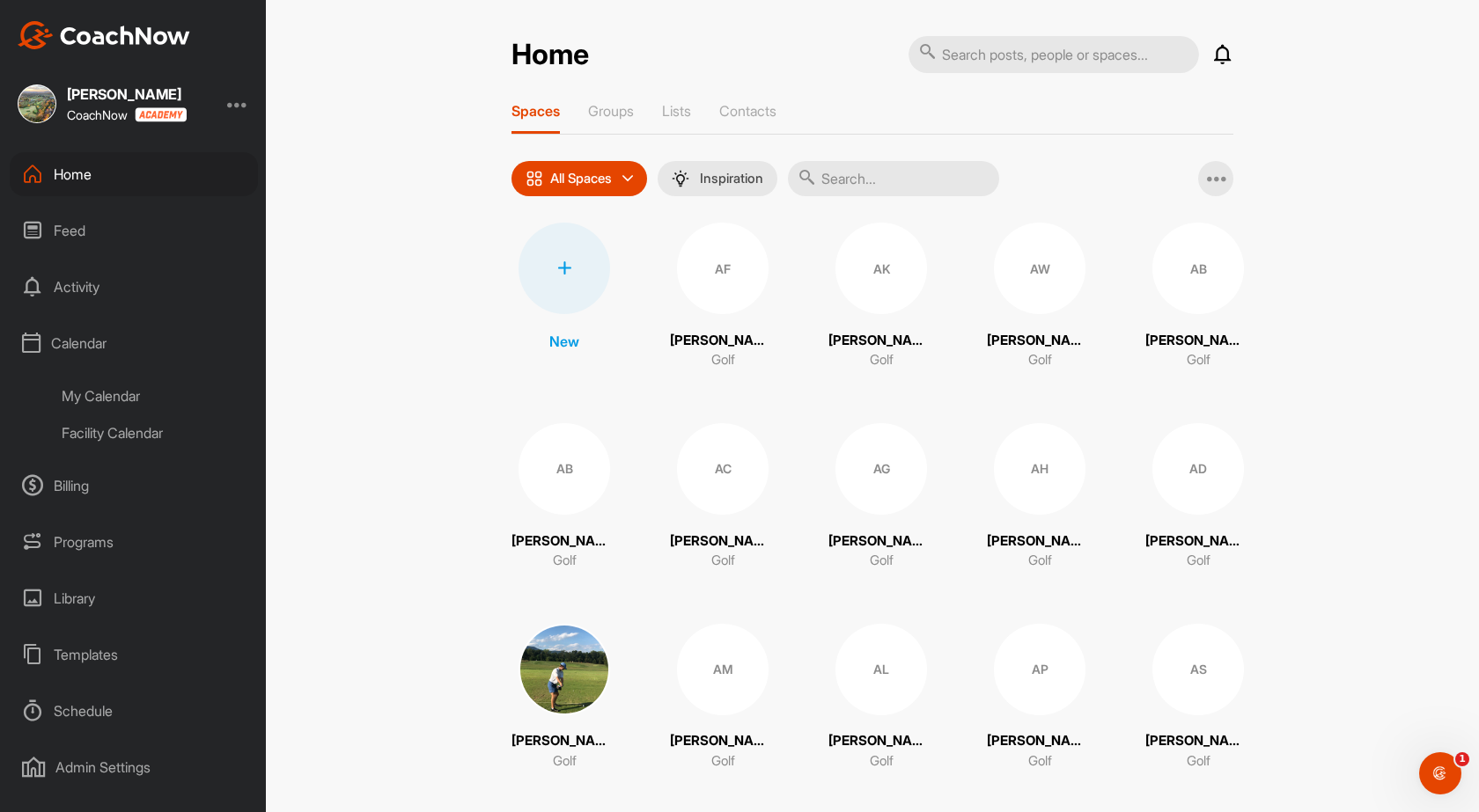
click at [123, 428] on div "Facility Calendar" at bounding box center [153, 433] width 208 height 37
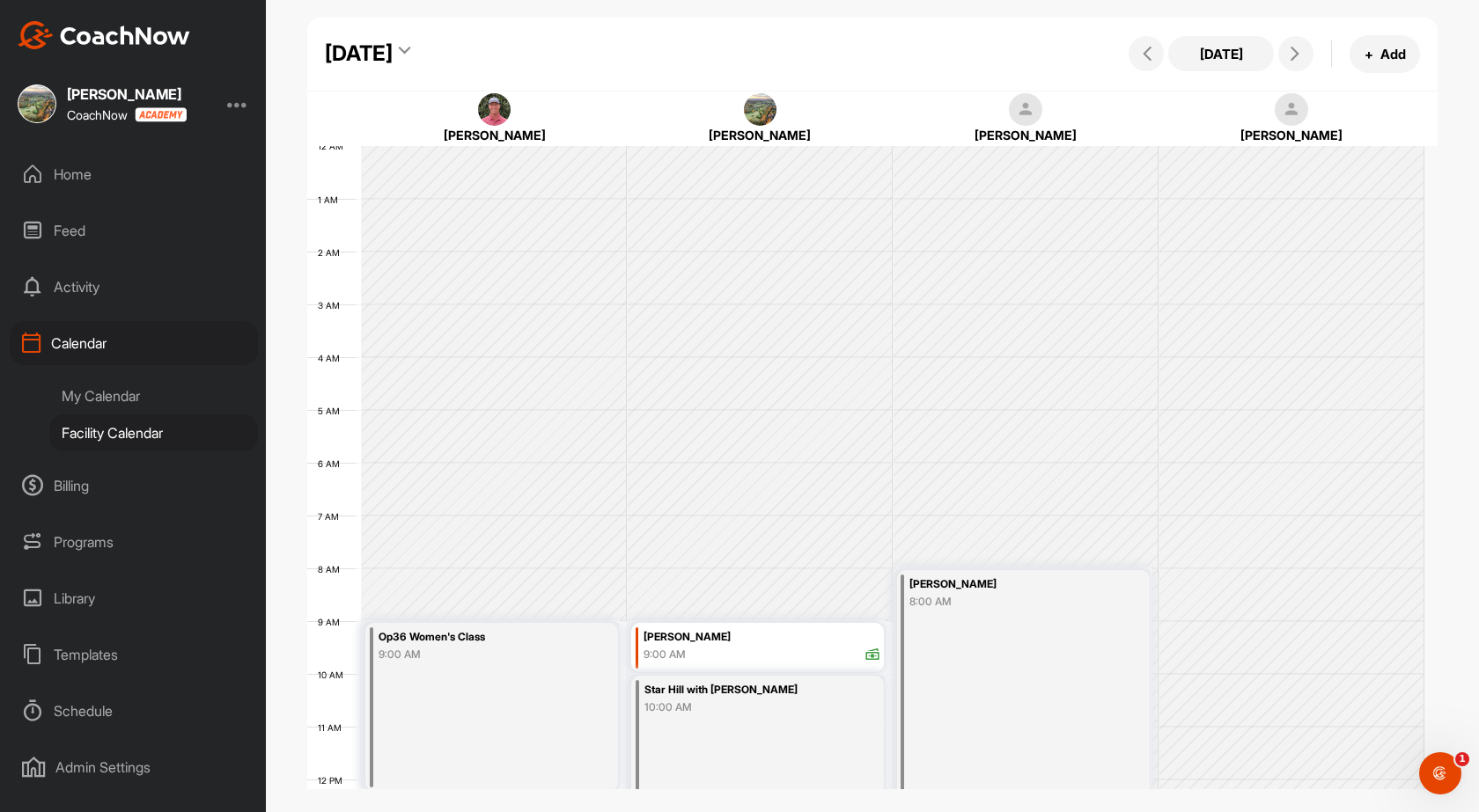
scroll to position [305, 0]
